Goal: Task Accomplishment & Management: Use online tool/utility

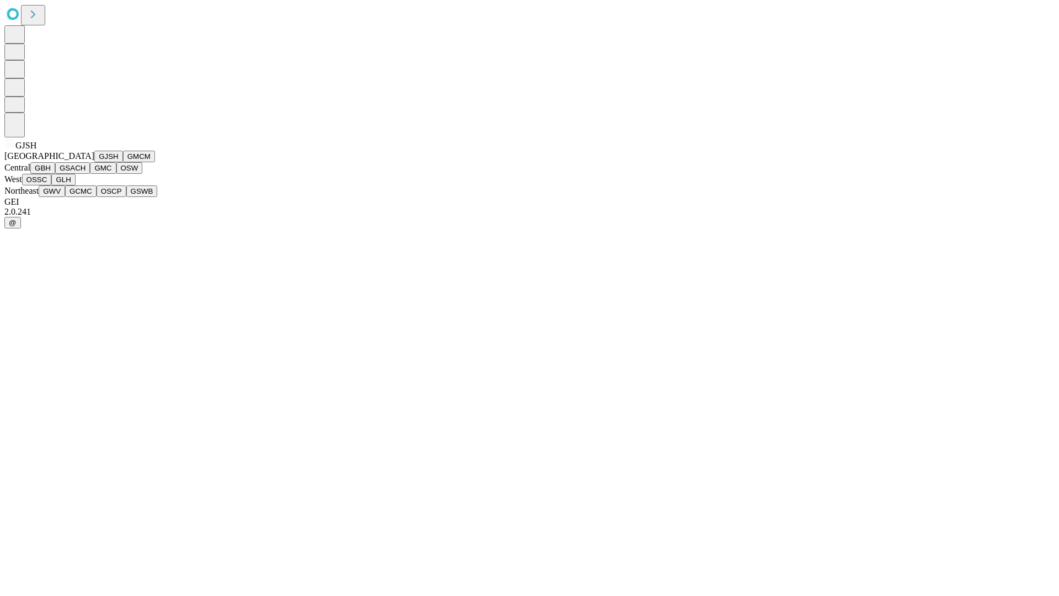
click at [94, 162] on button "GJSH" at bounding box center [108, 157] width 29 height 12
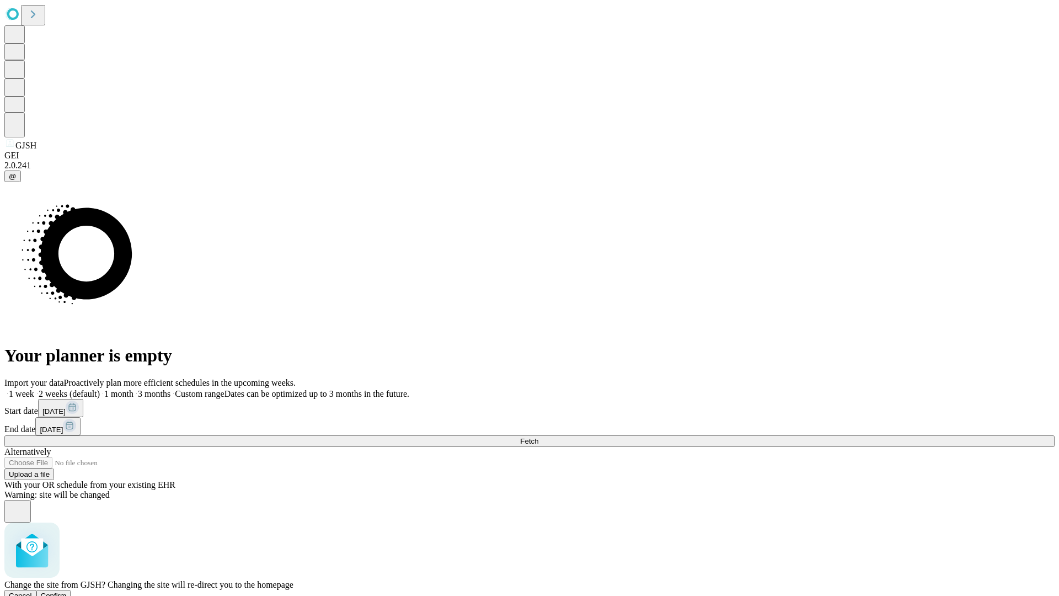
click at [67, 591] on span "Confirm" at bounding box center [54, 595] width 26 height 8
click at [134, 389] on label "1 month" at bounding box center [117, 393] width 34 height 9
click at [538, 437] on span "Fetch" at bounding box center [529, 441] width 18 height 8
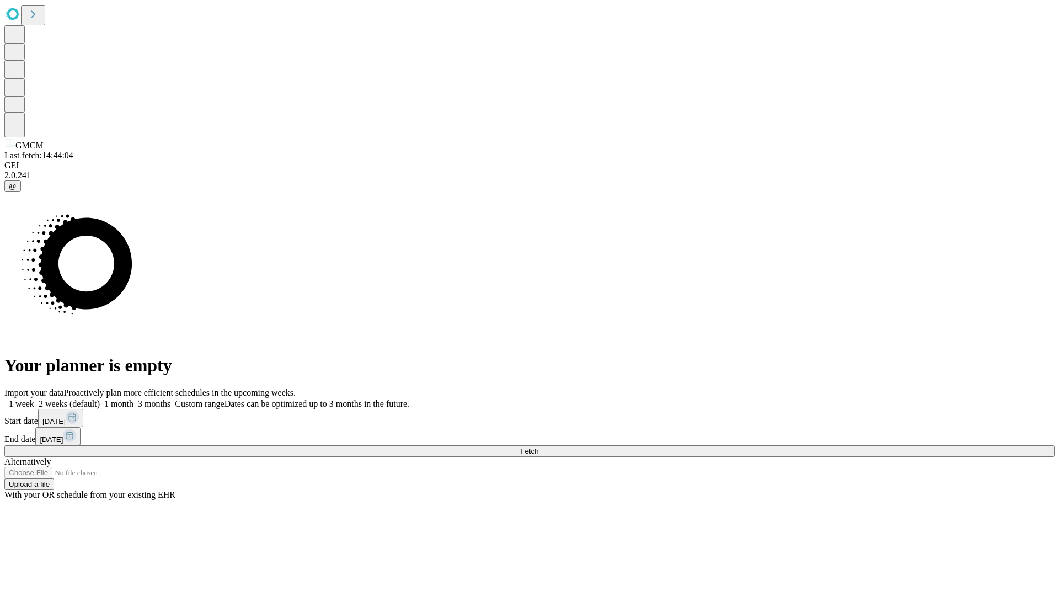
click at [538, 447] on span "Fetch" at bounding box center [529, 451] width 18 height 8
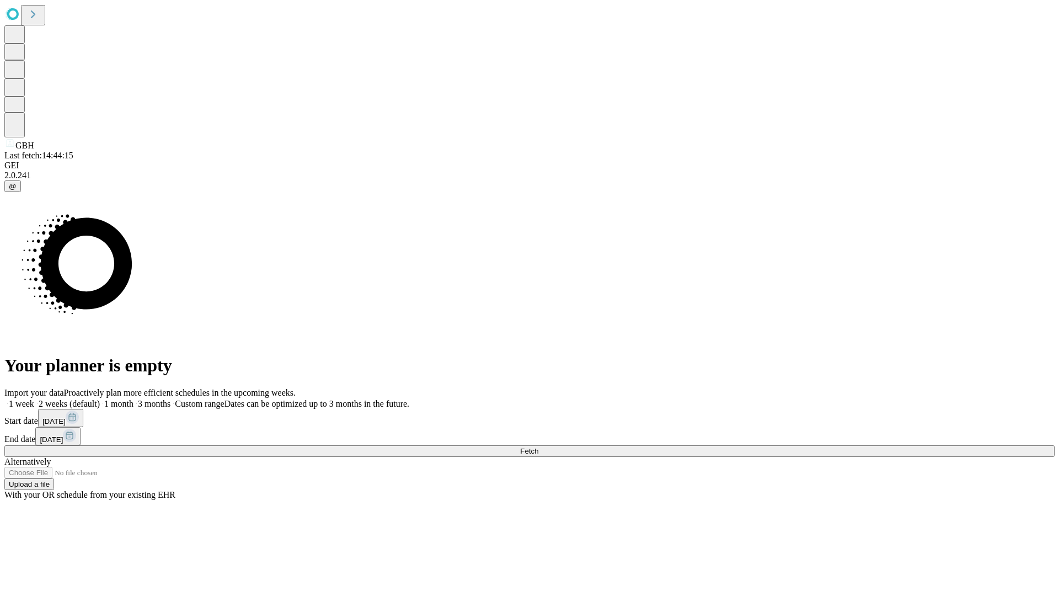
click at [134, 399] on label "1 month" at bounding box center [117, 403] width 34 height 9
click at [538, 447] on span "Fetch" at bounding box center [529, 451] width 18 height 8
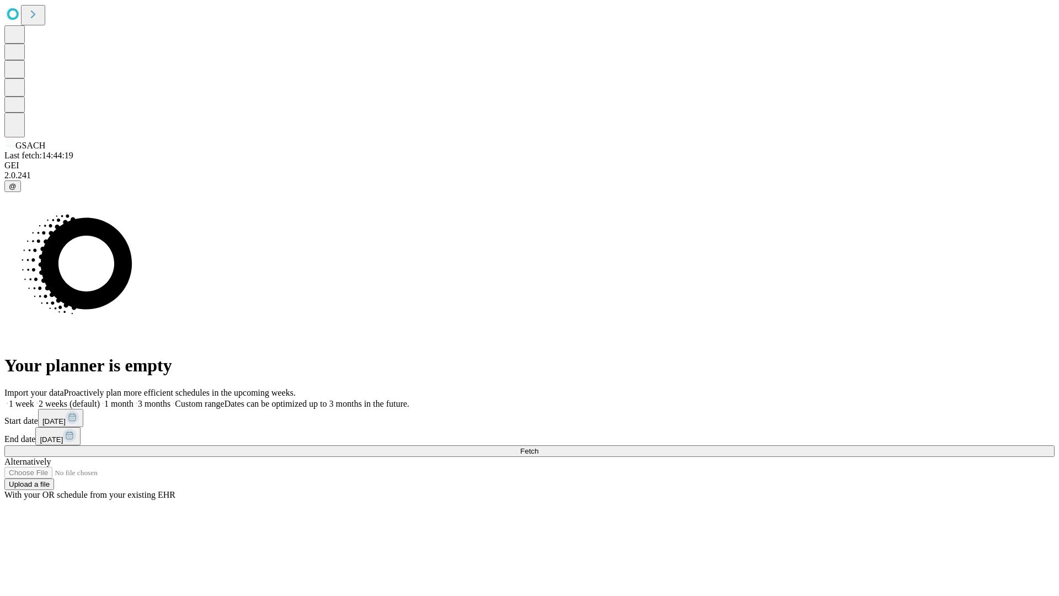
click at [134, 399] on label "1 month" at bounding box center [117, 403] width 34 height 9
click at [538, 447] on span "Fetch" at bounding box center [529, 451] width 18 height 8
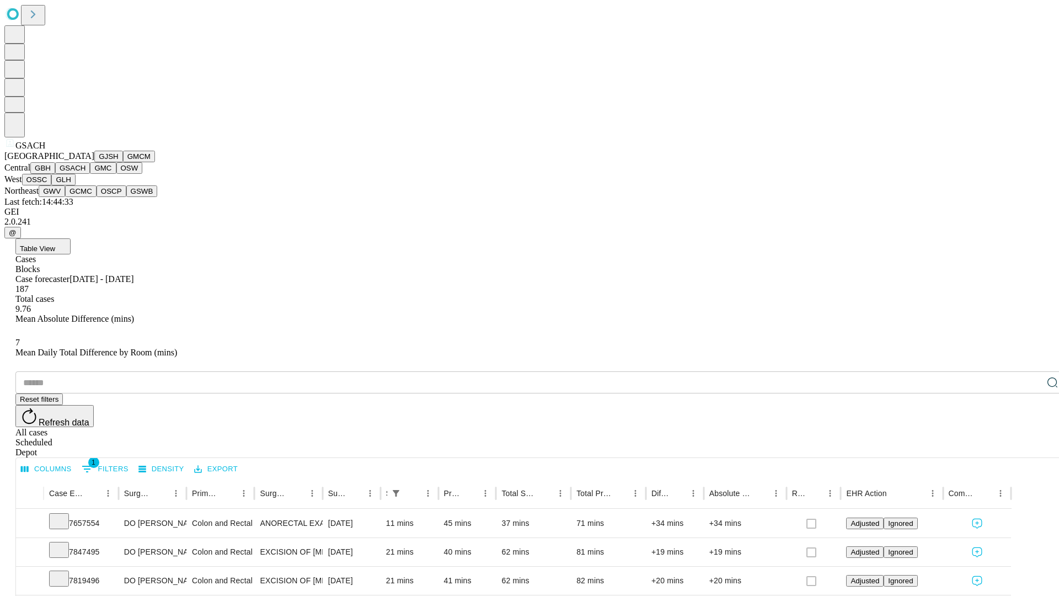
click at [90, 174] on button "GMC" at bounding box center [103, 168] width 26 height 12
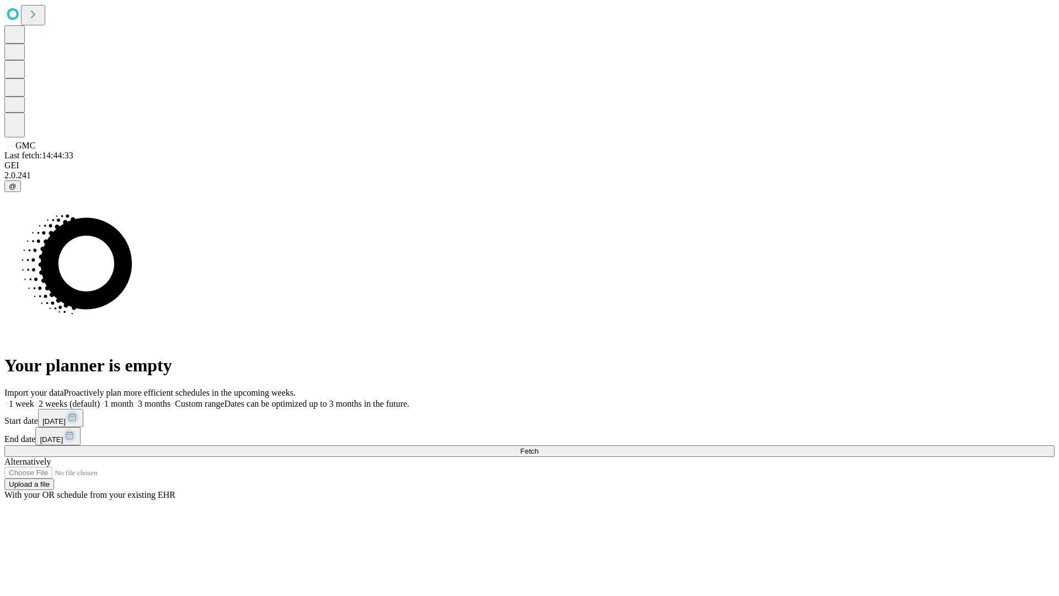
click at [134, 399] on label "1 month" at bounding box center [117, 403] width 34 height 9
click at [538, 447] on span "Fetch" at bounding box center [529, 451] width 18 height 8
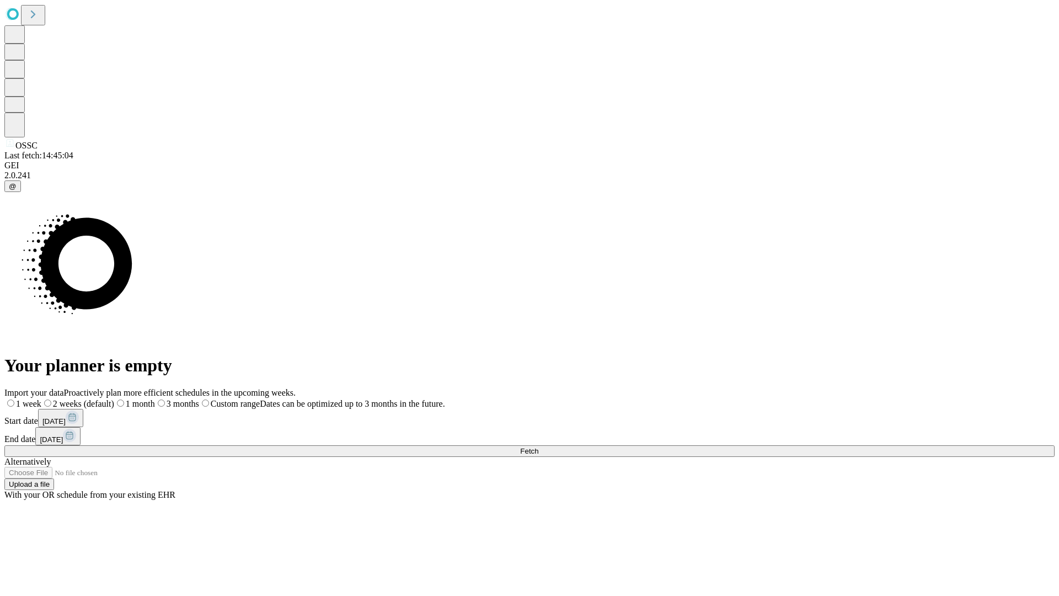
click at [155, 399] on label "1 month" at bounding box center [134, 403] width 41 height 9
click at [538, 447] on span "Fetch" at bounding box center [529, 451] width 18 height 8
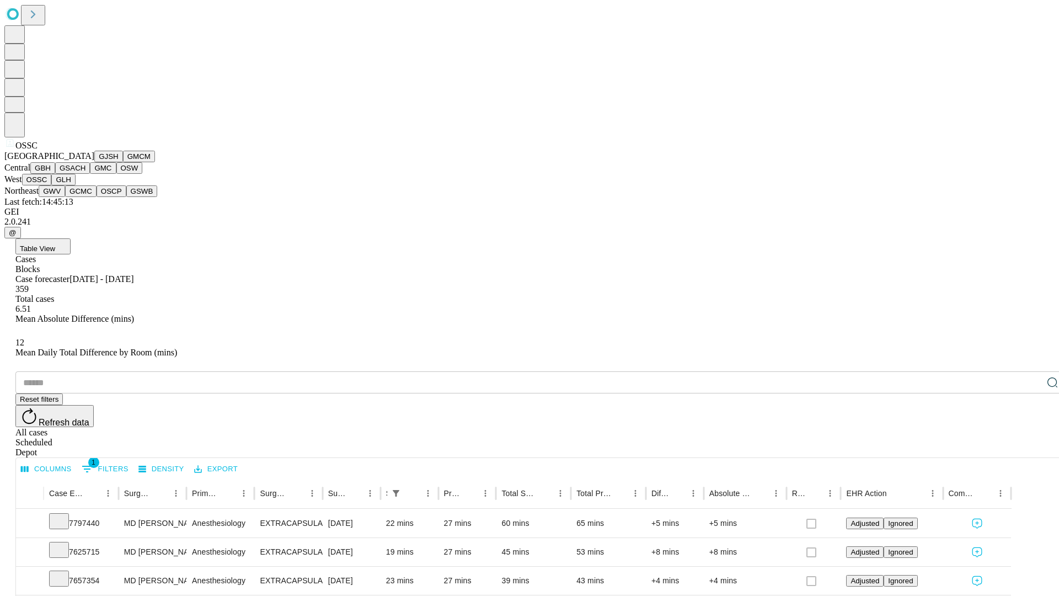
click at [75, 185] on button "GLH" at bounding box center [63, 180] width 24 height 12
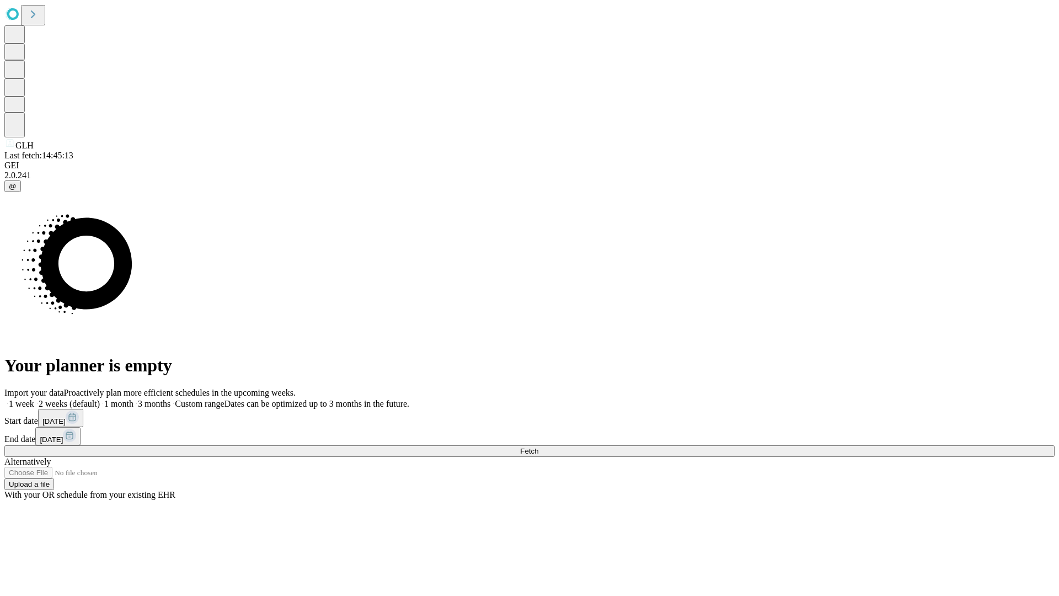
click at [134, 399] on label "1 month" at bounding box center [117, 403] width 34 height 9
click at [538, 447] on span "Fetch" at bounding box center [529, 451] width 18 height 8
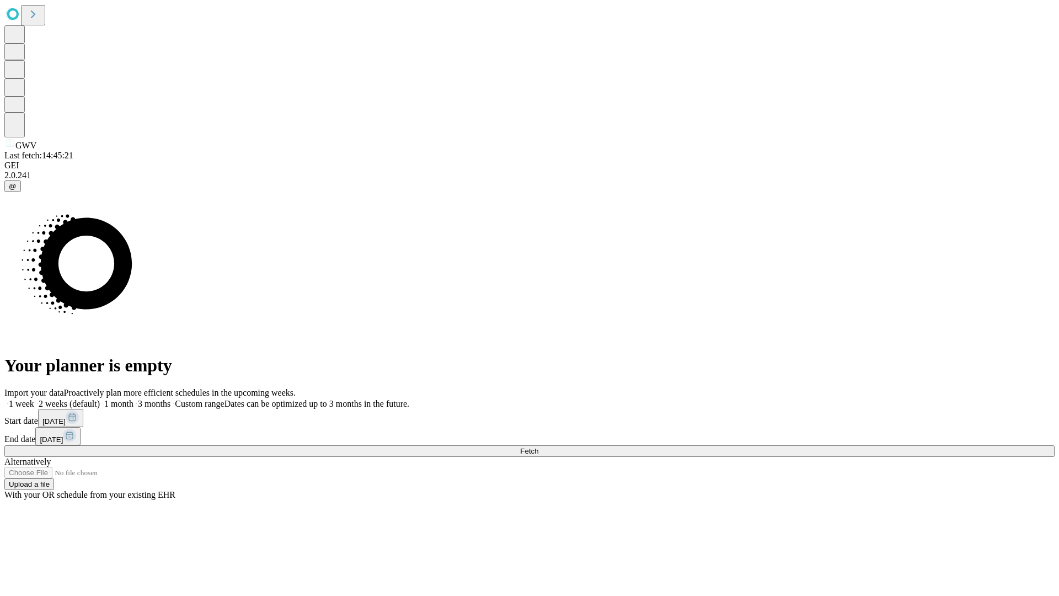
click at [134, 399] on label "1 month" at bounding box center [117, 403] width 34 height 9
click at [538, 447] on span "Fetch" at bounding box center [529, 451] width 18 height 8
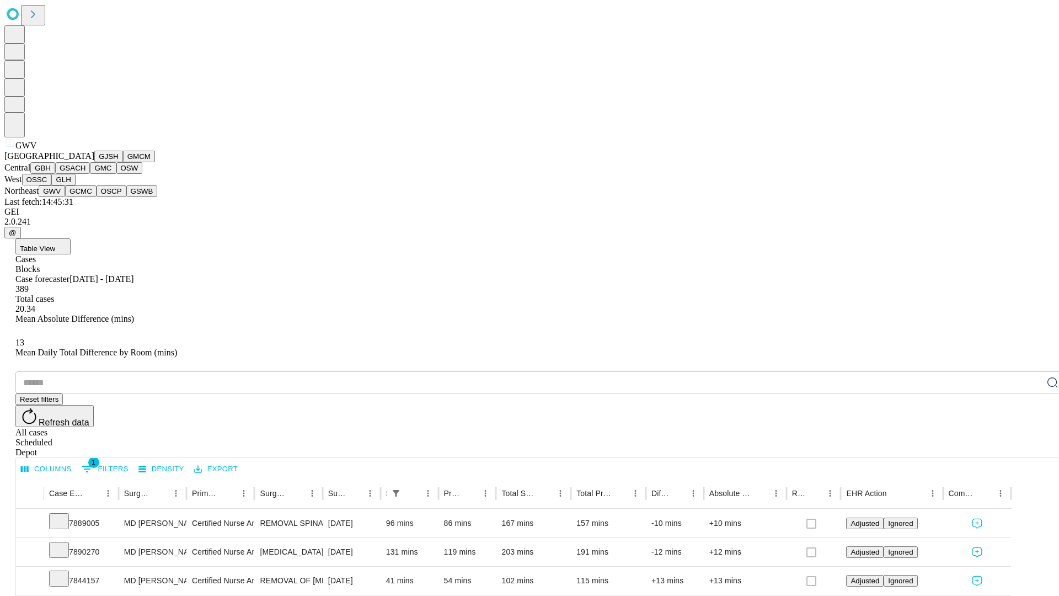
click at [86, 197] on button "GCMC" at bounding box center [80, 191] width 31 height 12
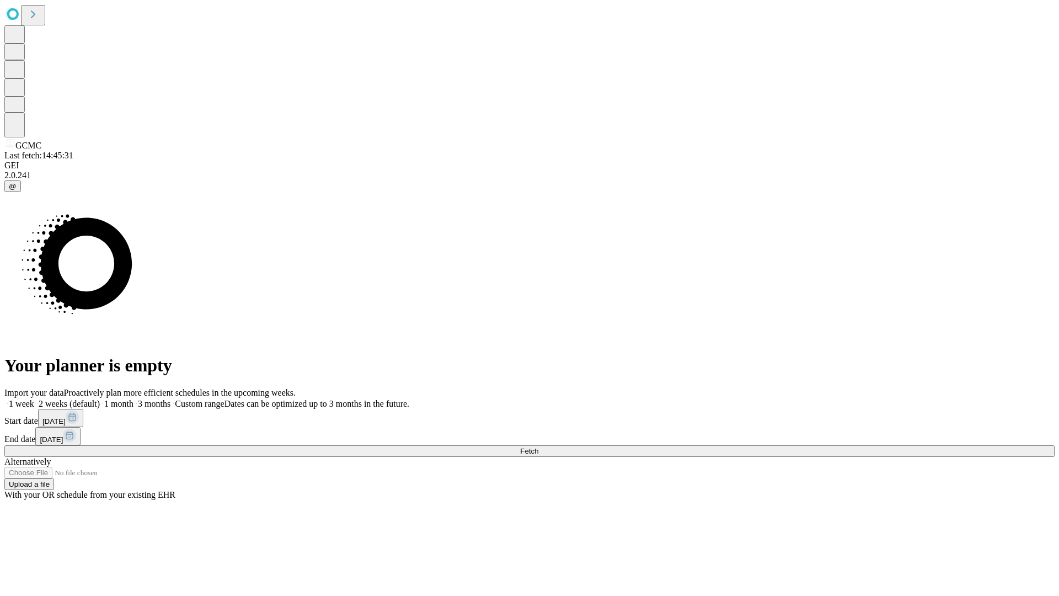
click at [134, 399] on label "1 month" at bounding box center [117, 403] width 34 height 9
click at [538, 447] on span "Fetch" at bounding box center [529, 451] width 18 height 8
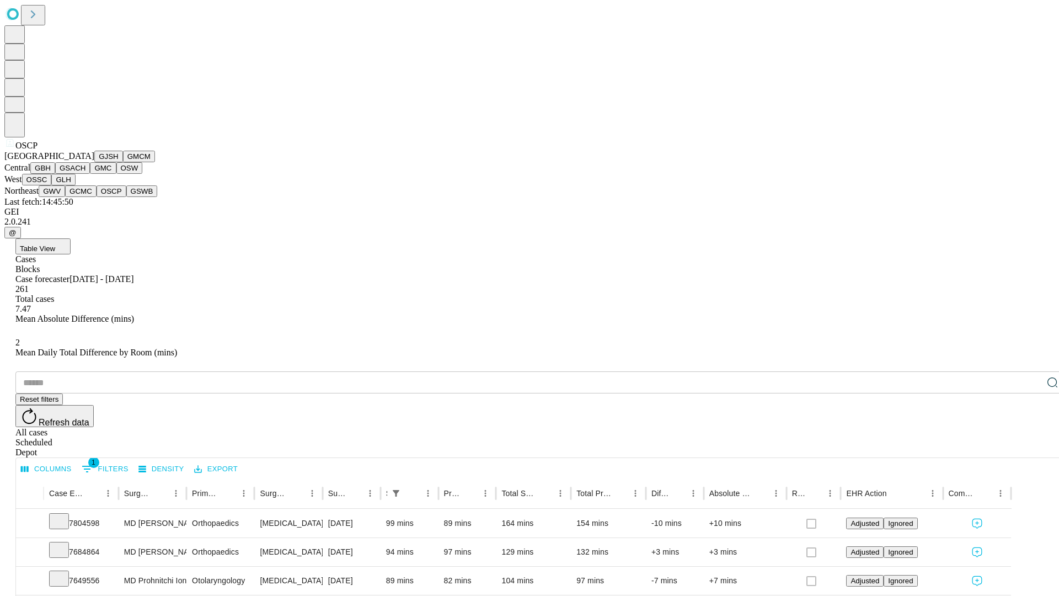
click at [126, 197] on button "GSWB" at bounding box center [141, 191] width 31 height 12
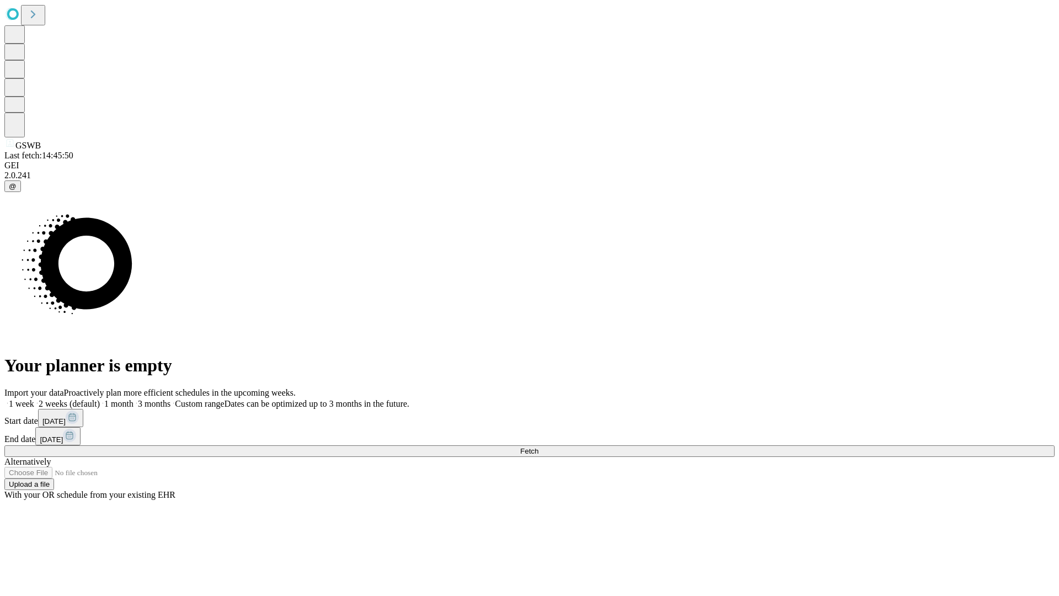
click at [134, 399] on label "1 month" at bounding box center [117, 403] width 34 height 9
click at [538, 447] on span "Fetch" at bounding box center [529, 451] width 18 height 8
